Goal: Transaction & Acquisition: Purchase product/service

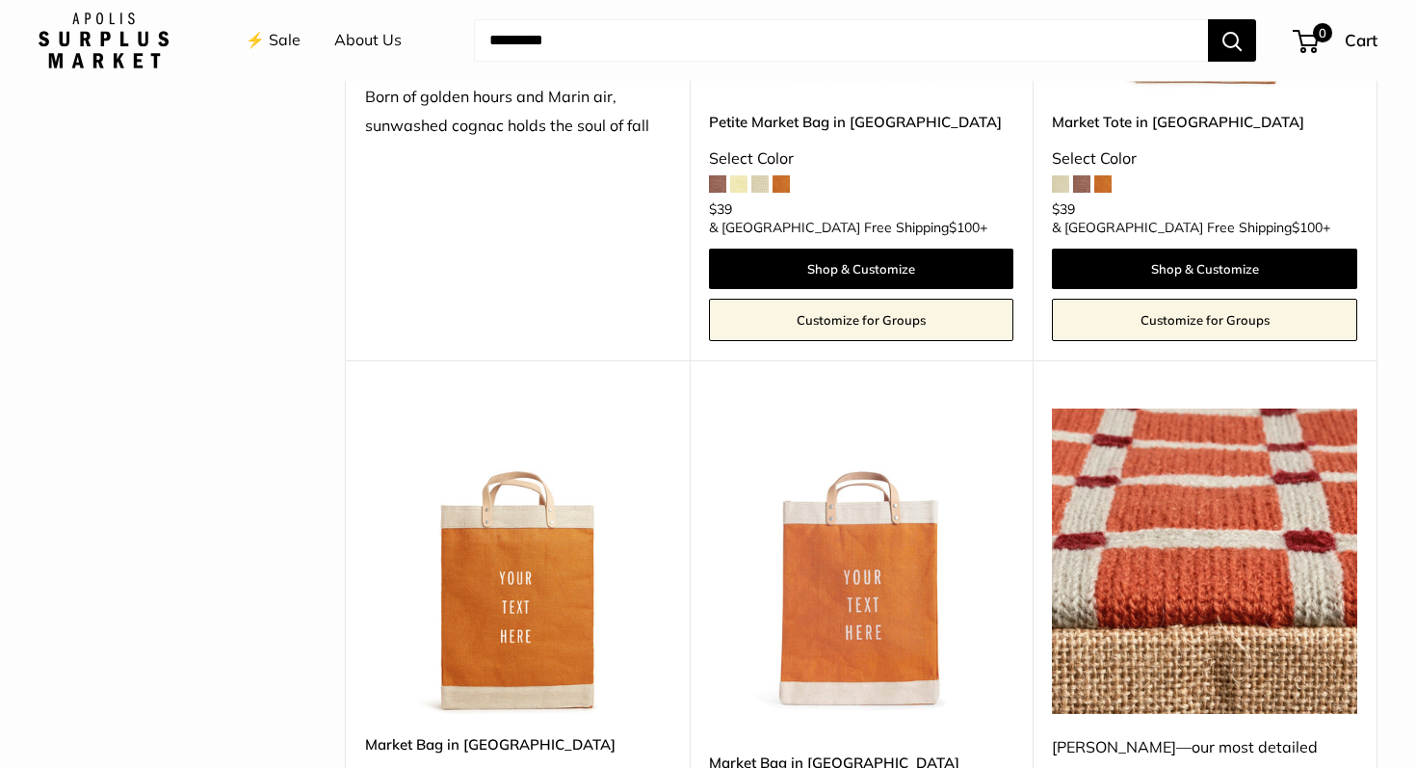
scroll to position [3306, 0]
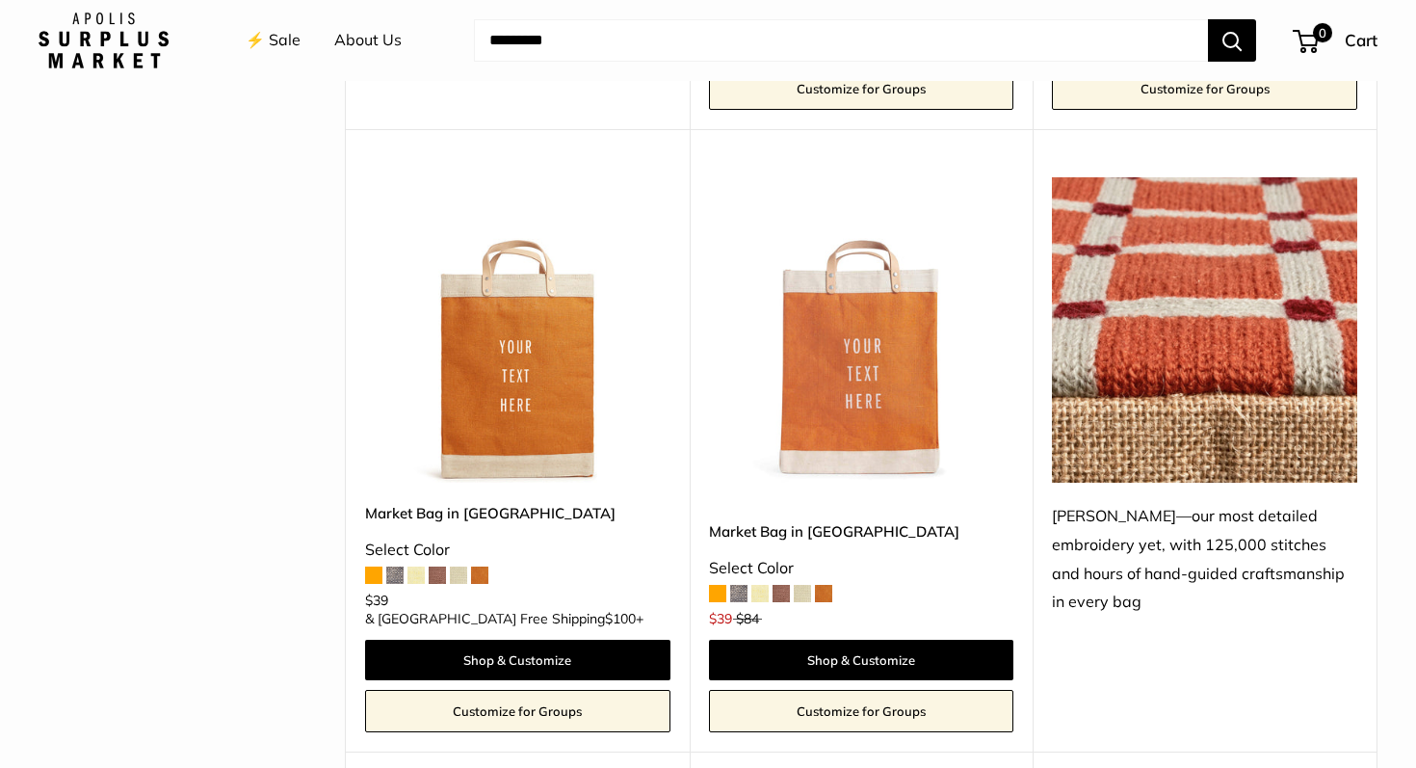
click at [827, 585] on span at bounding box center [823, 593] width 17 height 17
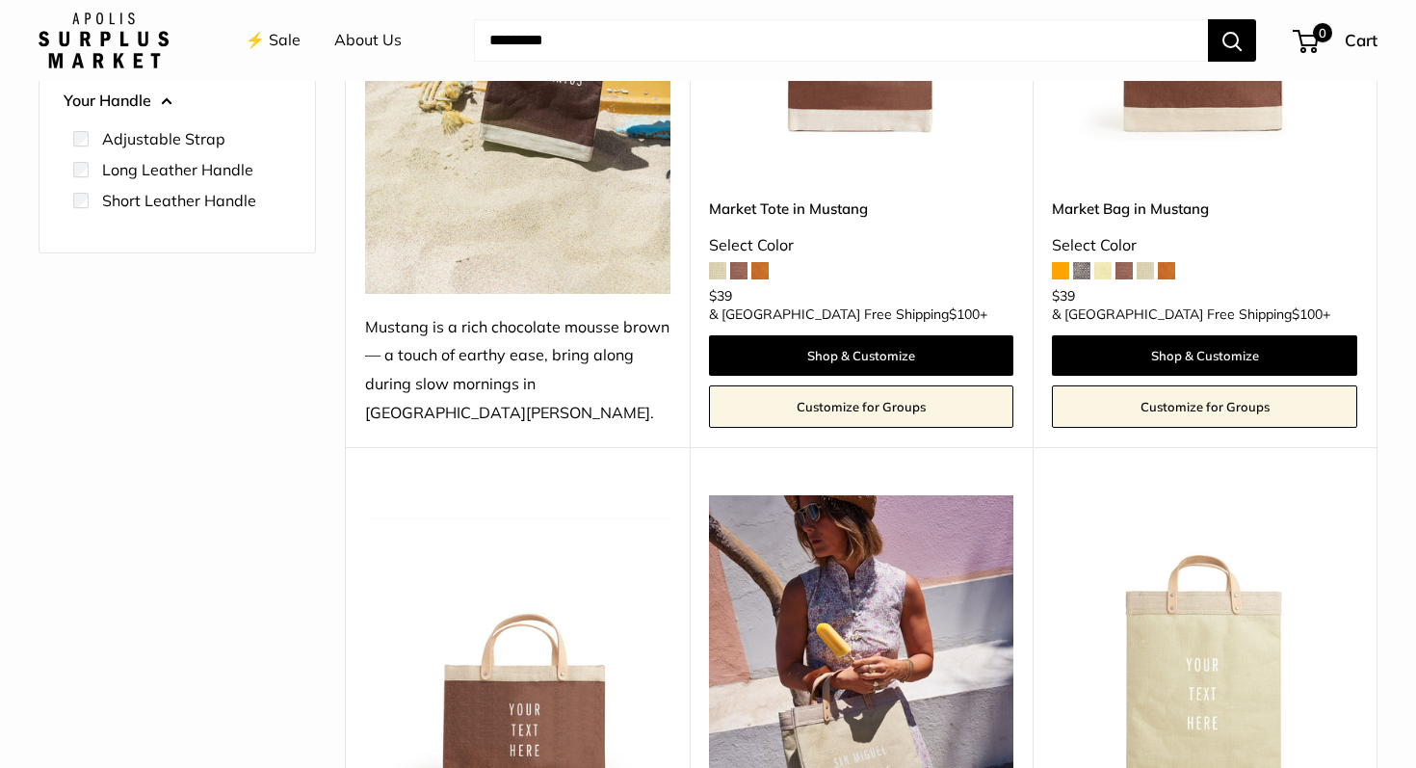
scroll to position [0, 0]
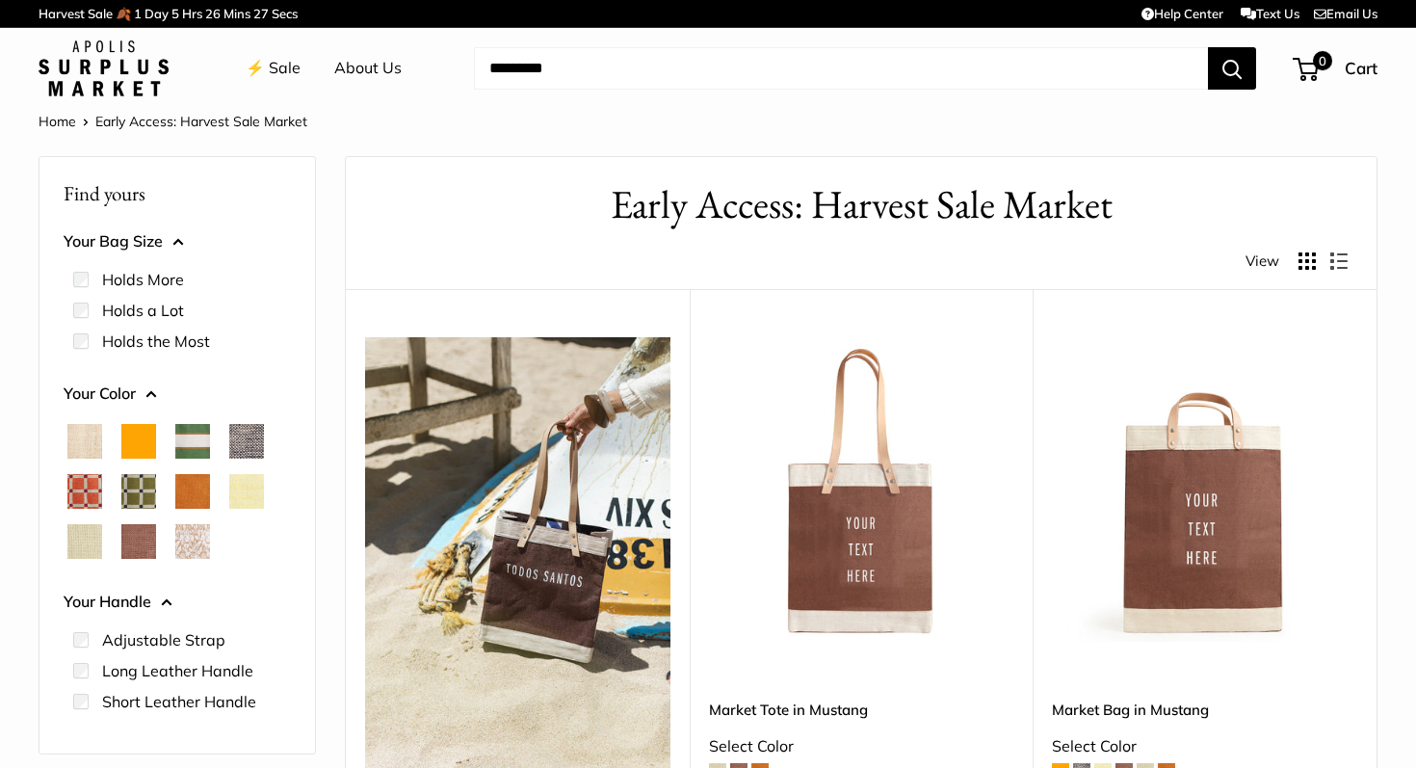
click at [190, 549] on span "White Porcelain" at bounding box center [192, 541] width 35 height 35
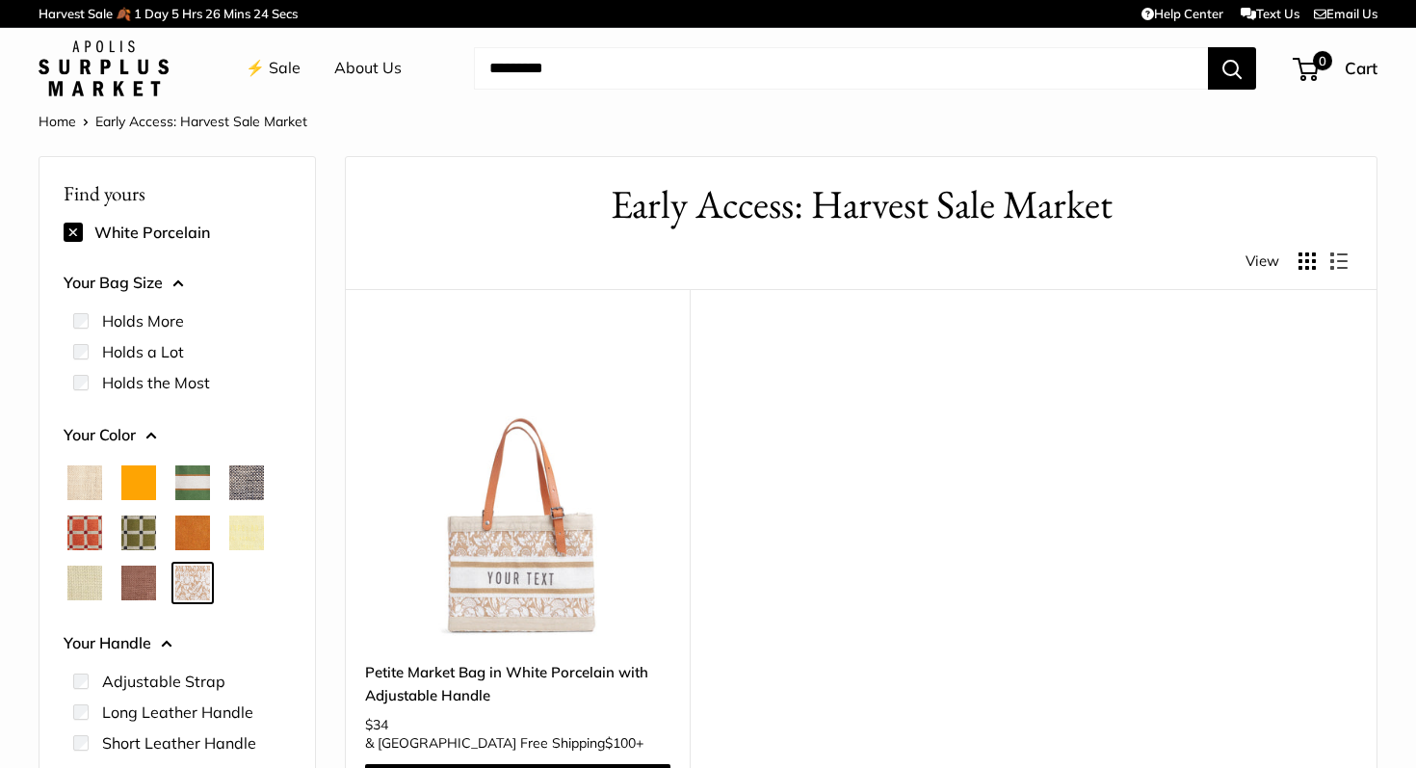
click at [279, 61] on link "⚡️ Sale" at bounding box center [273, 68] width 55 height 29
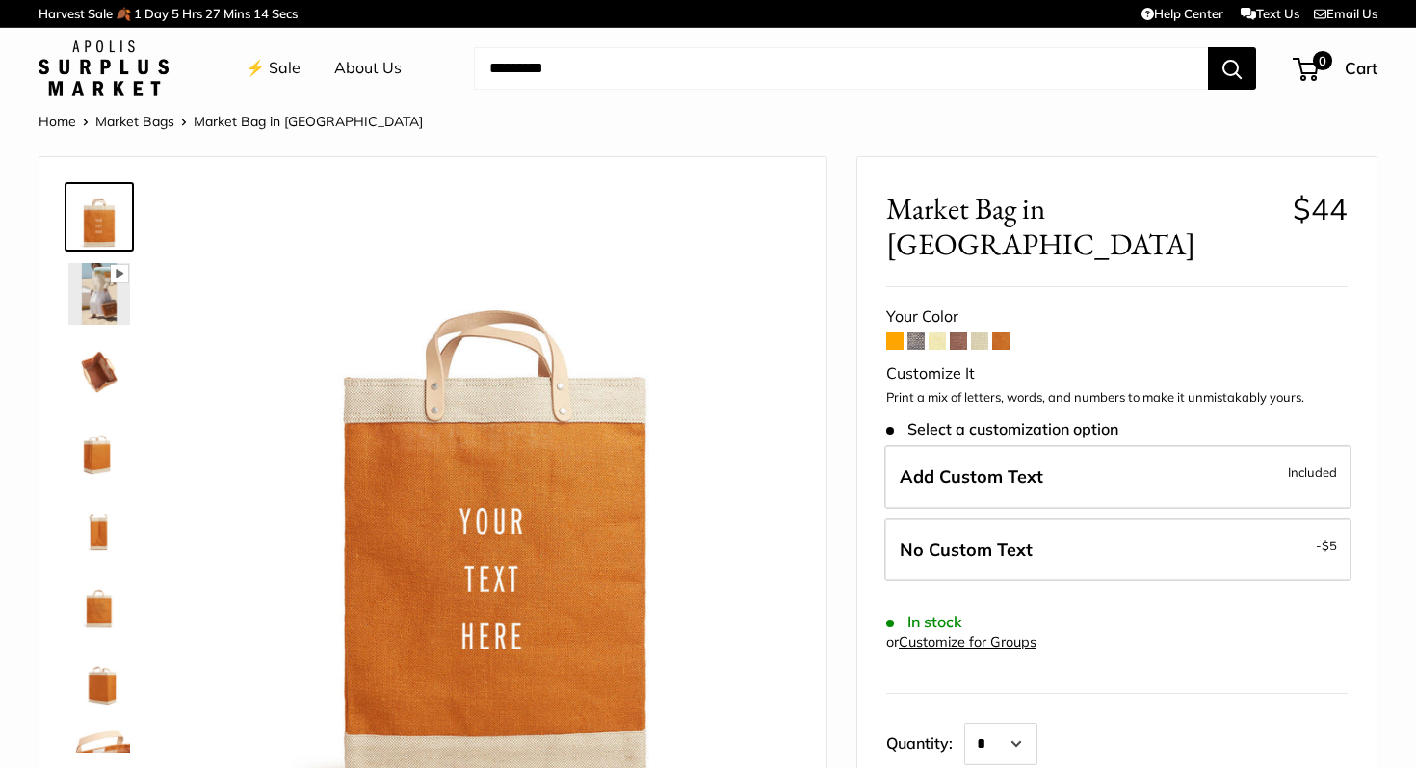
click at [998, 332] on span at bounding box center [1000, 340] width 17 height 17
click at [900, 332] on span at bounding box center [894, 340] width 17 height 17
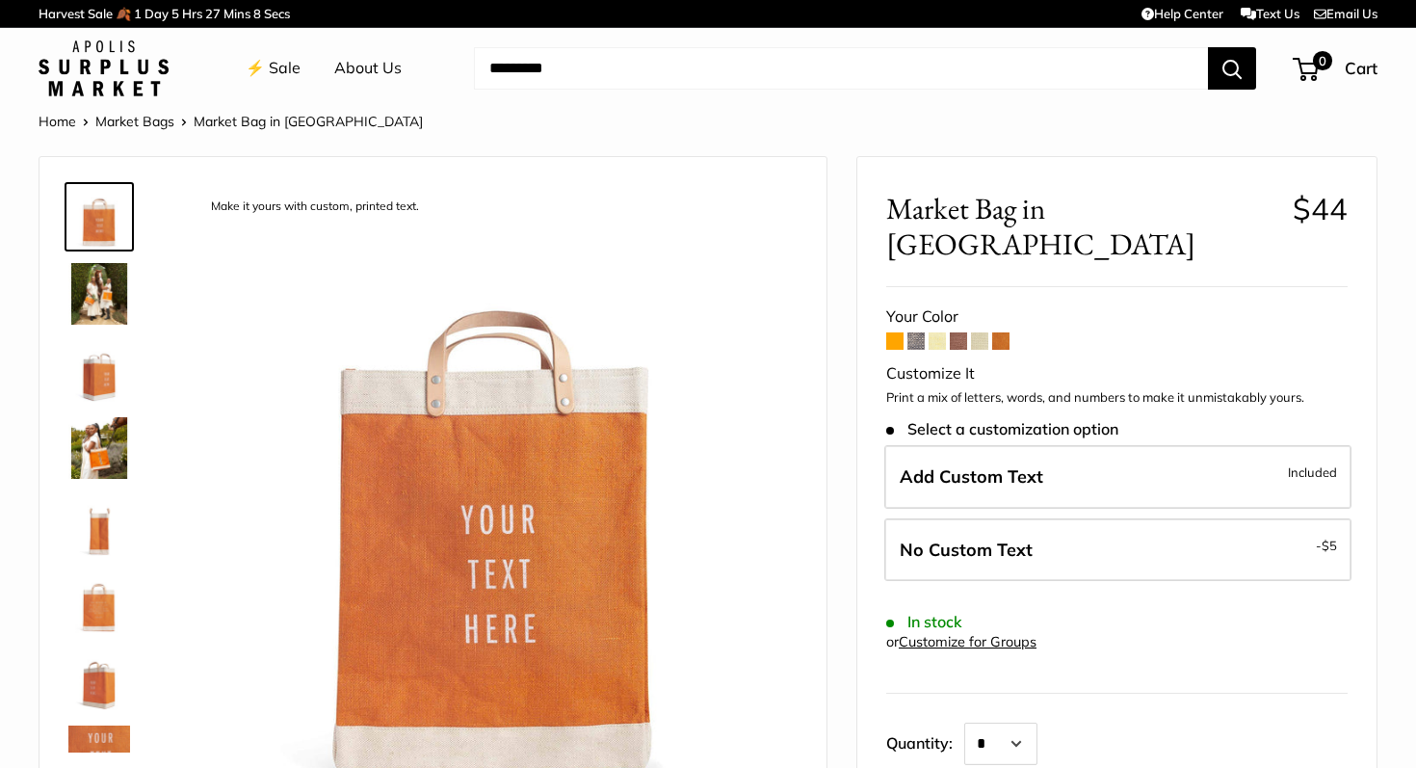
click at [999, 332] on span at bounding box center [1000, 340] width 17 height 17
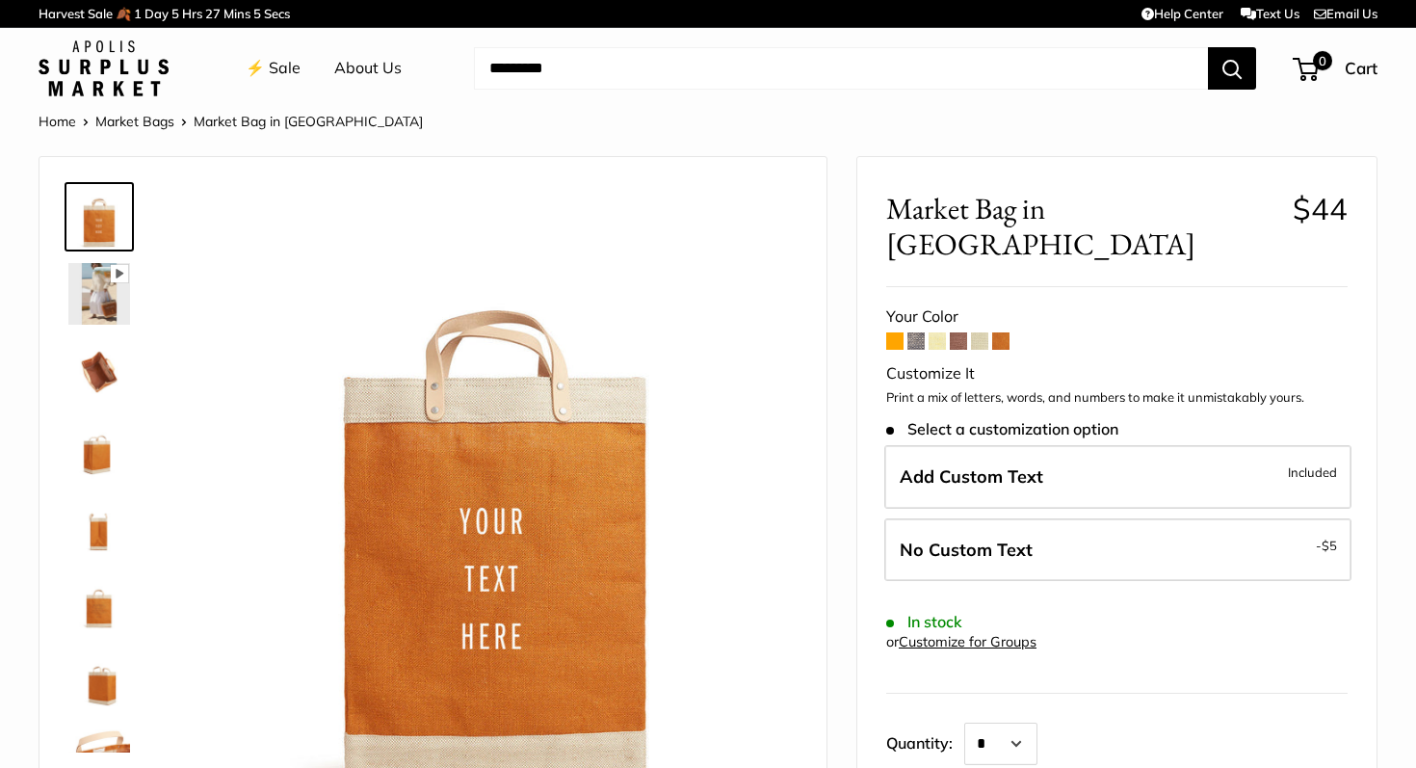
click at [116, 365] on img at bounding box center [99, 371] width 62 height 62
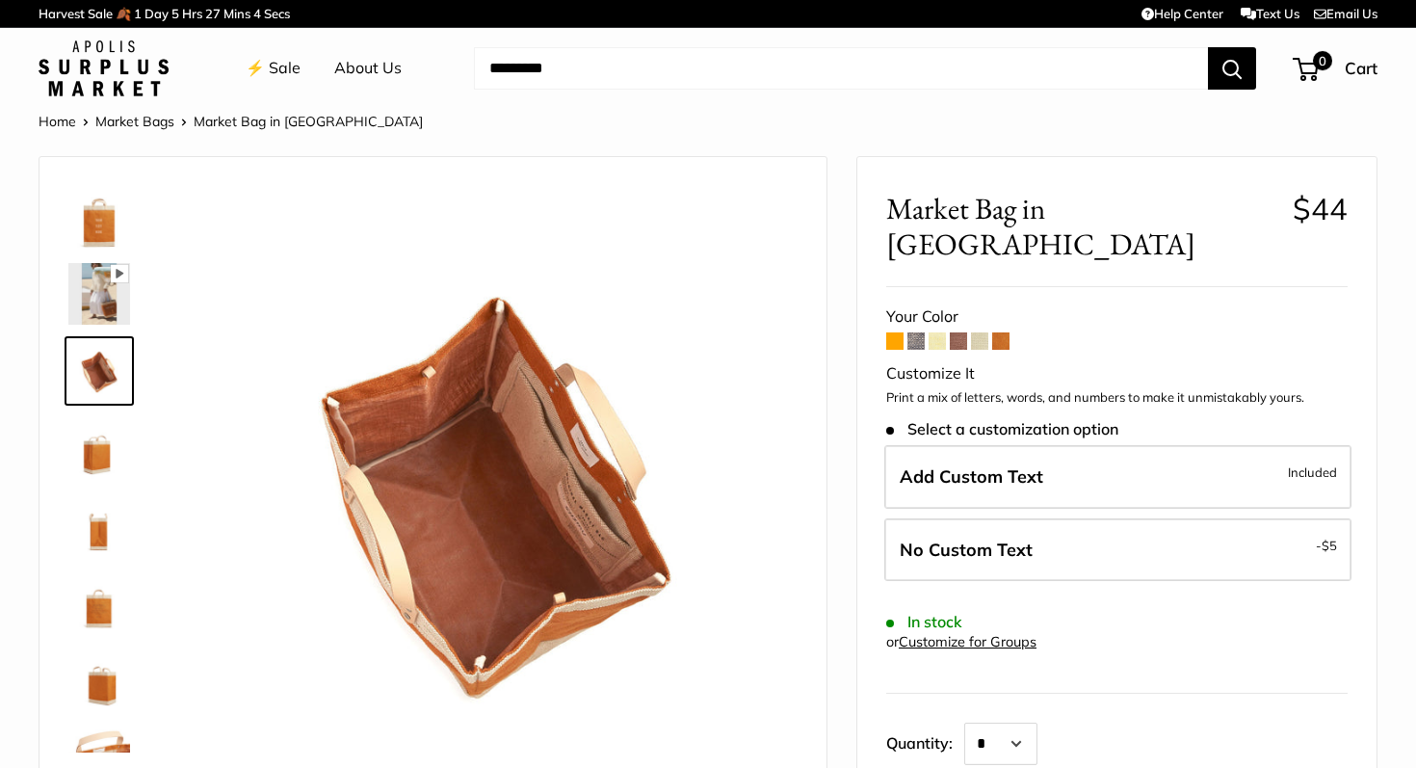
click at [102, 305] on img at bounding box center [99, 294] width 62 height 62
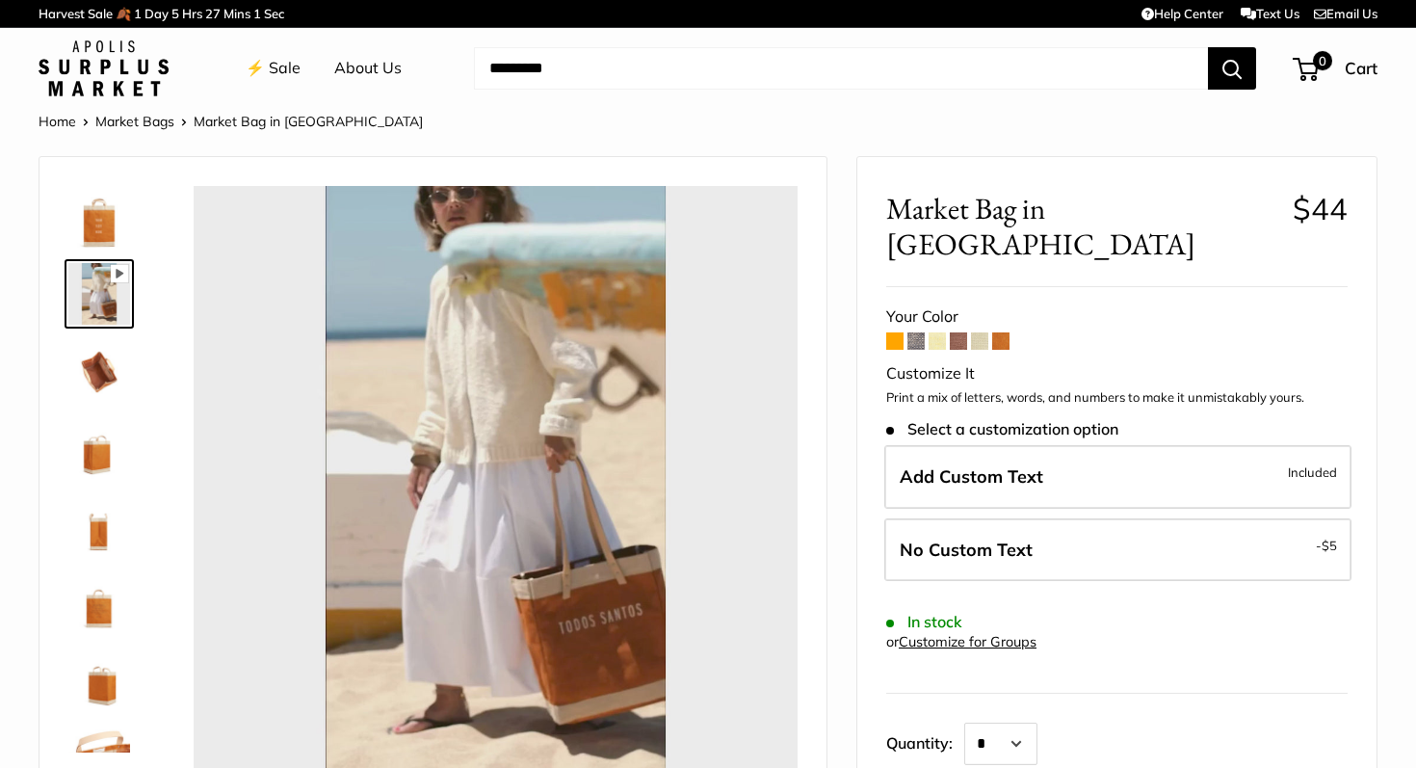
type input "****"
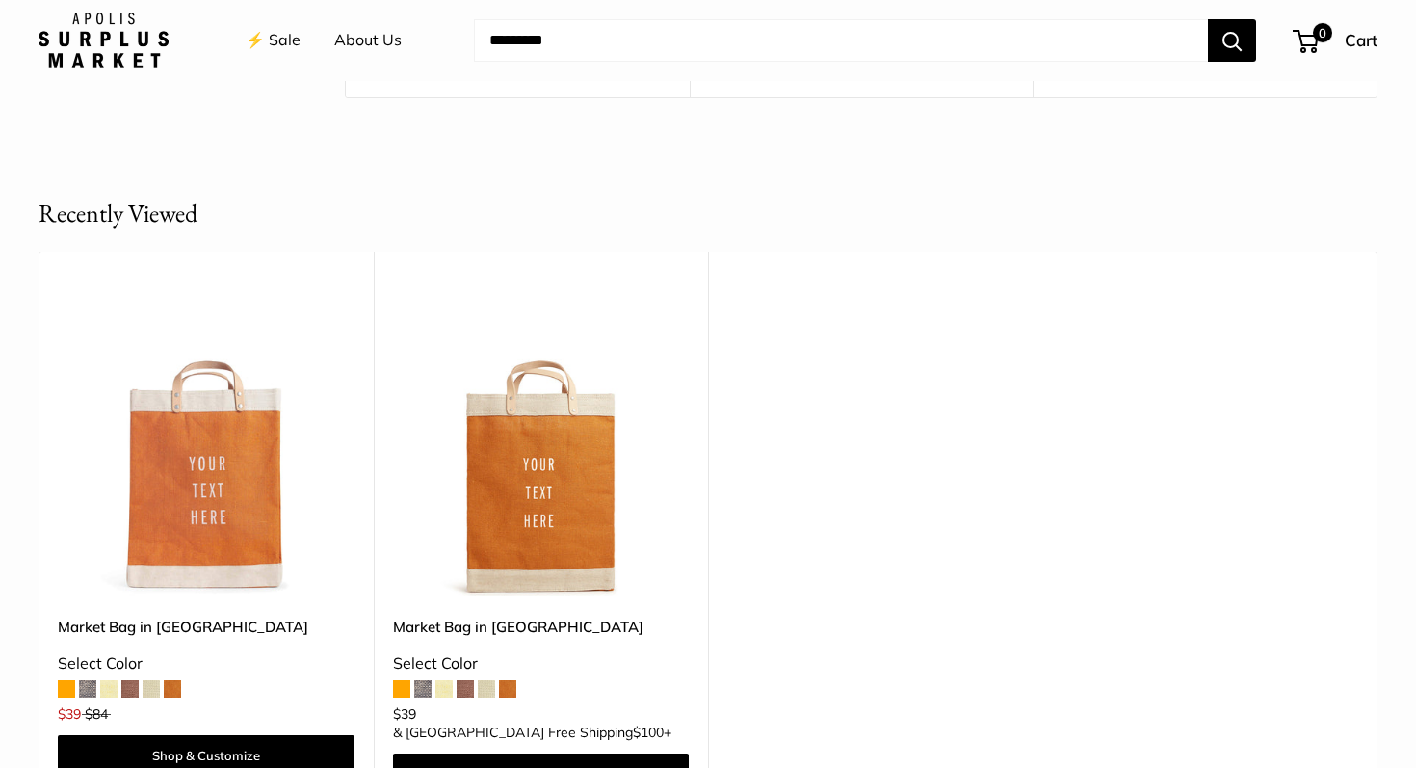
scroll to position [5129, 0]
